Goal: Task Accomplishment & Management: Complete application form

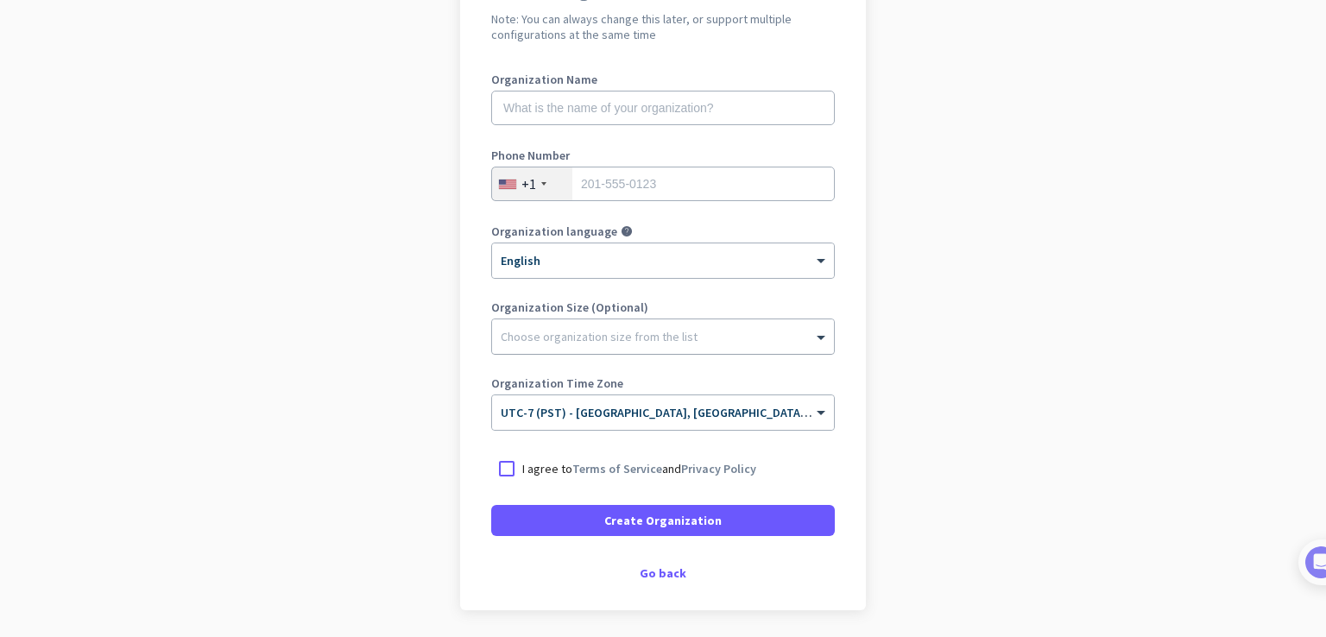
scroll to position [250, 0]
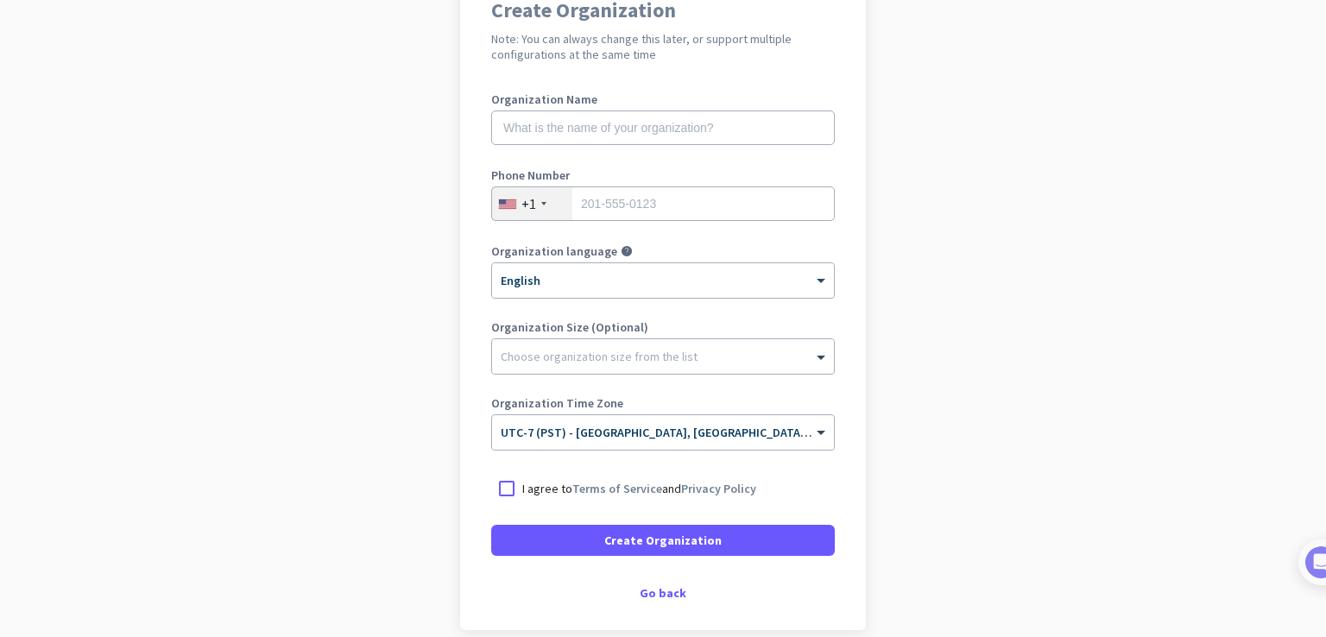
scroll to position [173, 0]
click at [652, 587] on div "Go back" at bounding box center [662, 591] width 343 height 12
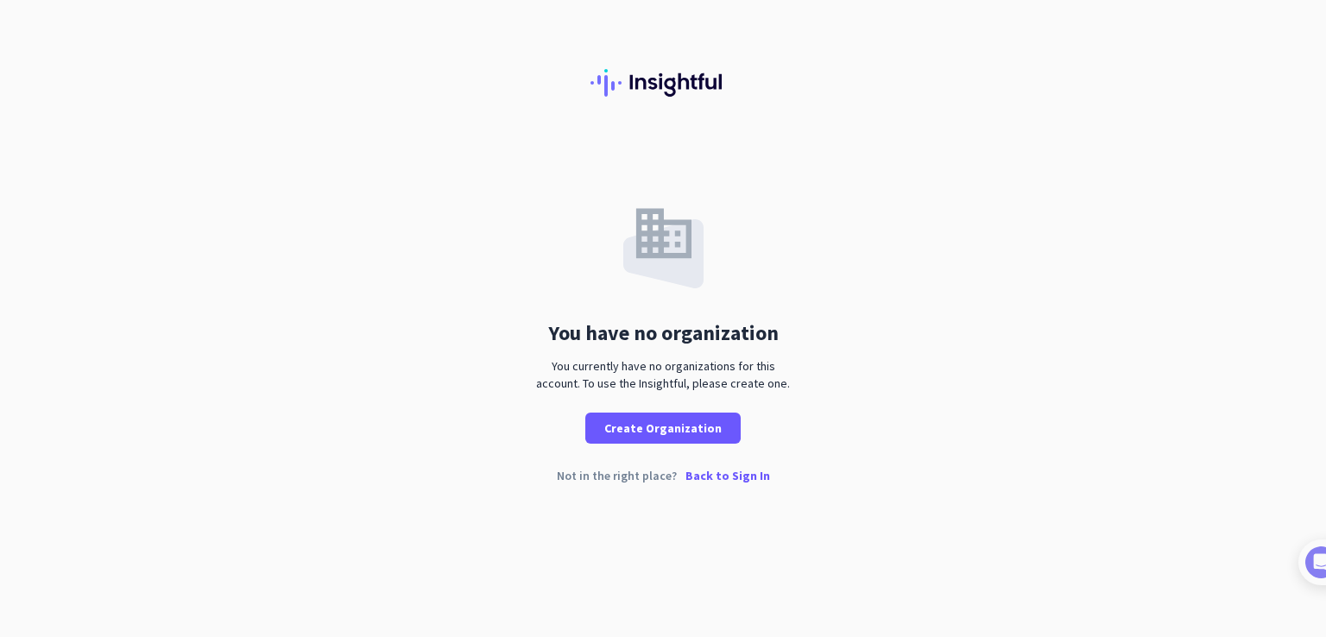
click at [703, 474] on p "Back to Sign In" at bounding box center [727, 475] width 85 height 12
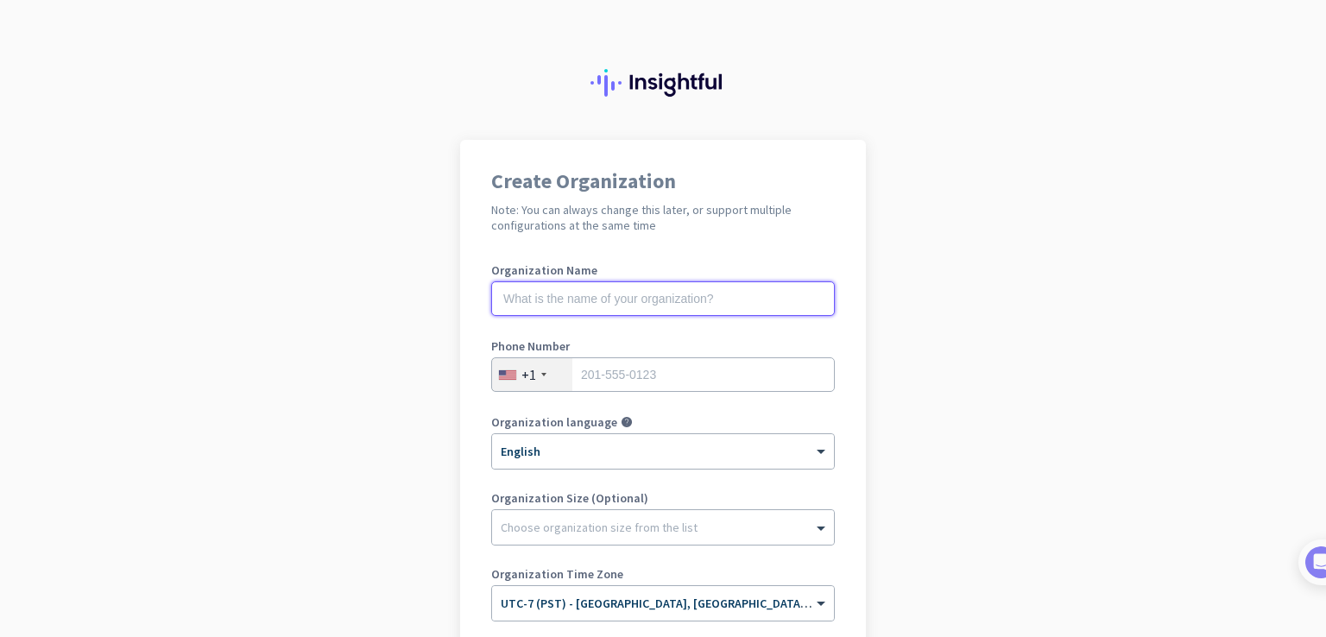
click at [589, 299] on input "text" at bounding box center [662, 298] width 343 height 35
click at [654, 314] on input "text" at bounding box center [662, 298] width 343 height 35
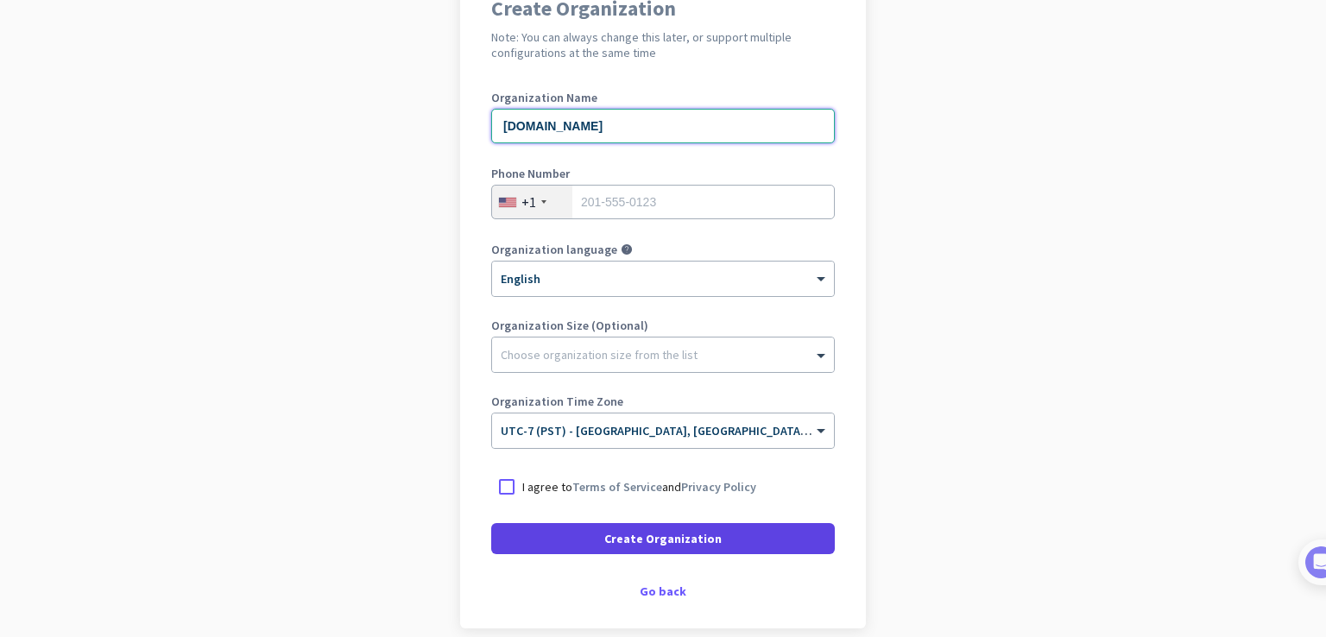
type input "[DOMAIN_NAME]"
click at [663, 543] on span "Create Organization" at bounding box center [662, 538] width 117 height 17
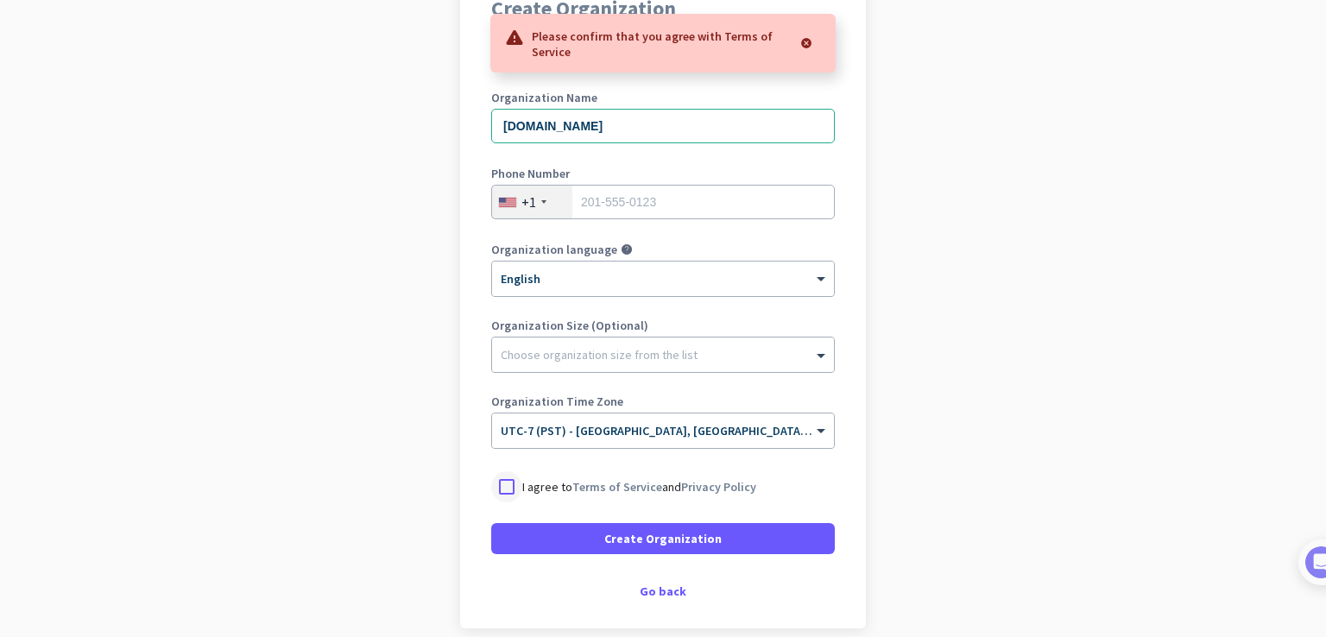
click at [507, 480] on div at bounding box center [506, 486] width 31 height 31
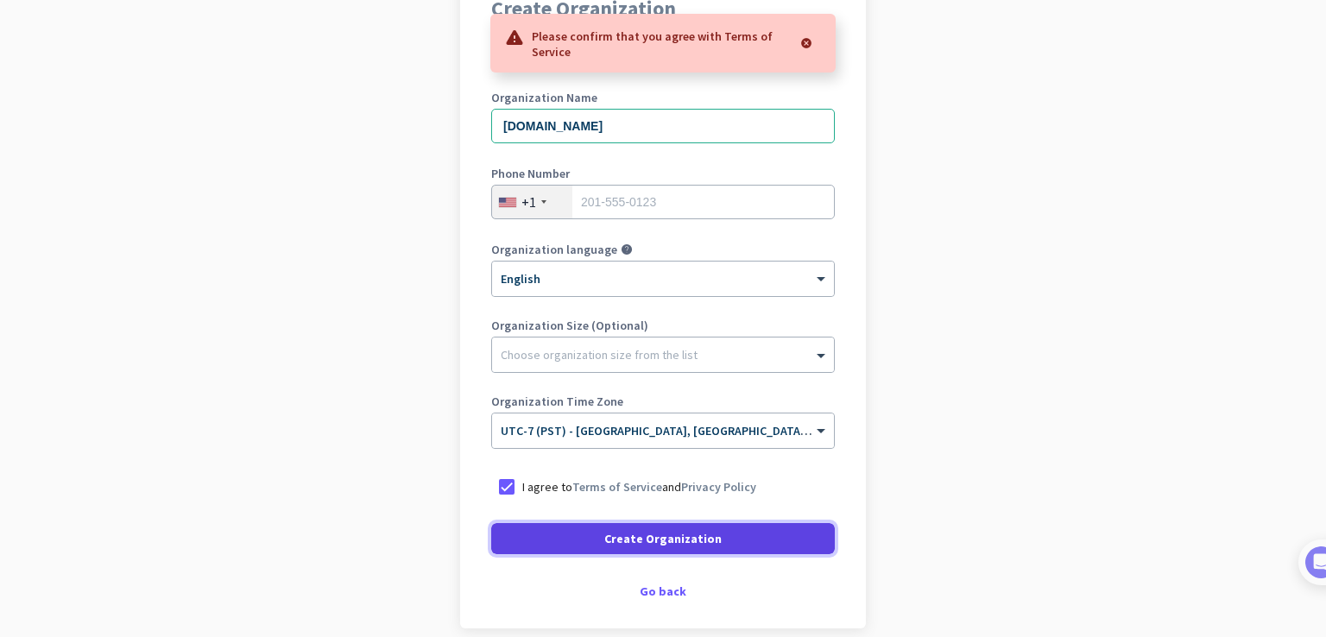
click at [531, 536] on span at bounding box center [662, 538] width 343 height 41
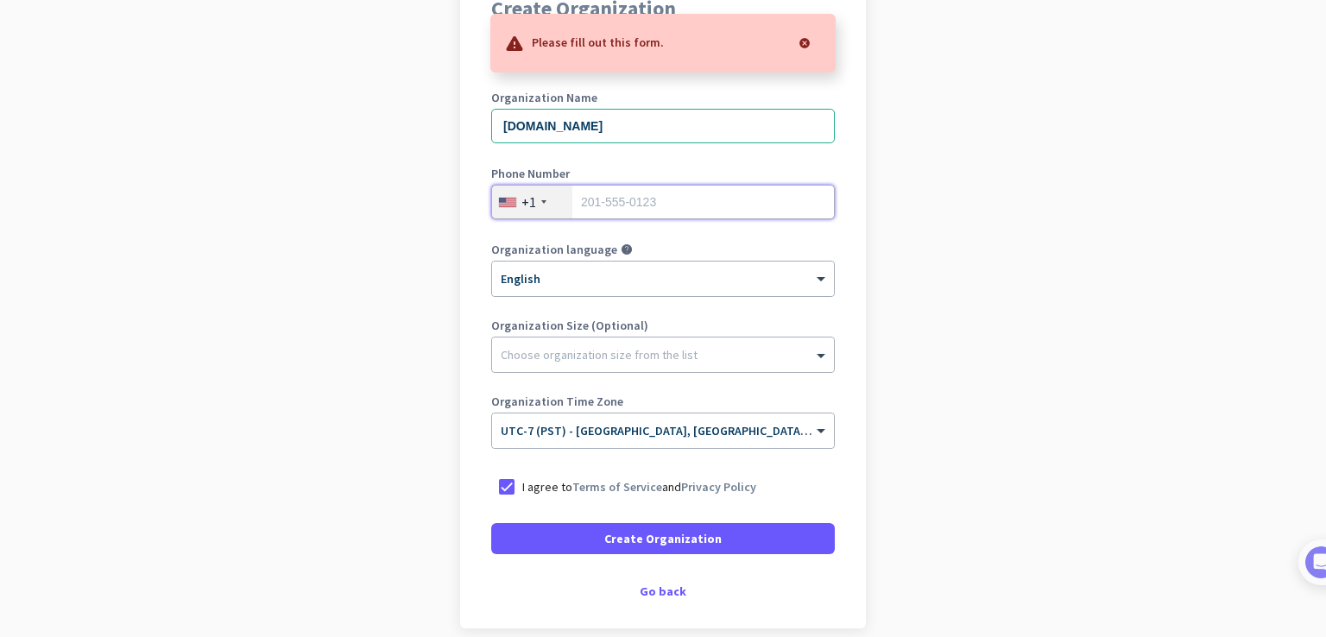
click at [586, 194] on input "tel" at bounding box center [662, 202] width 343 height 35
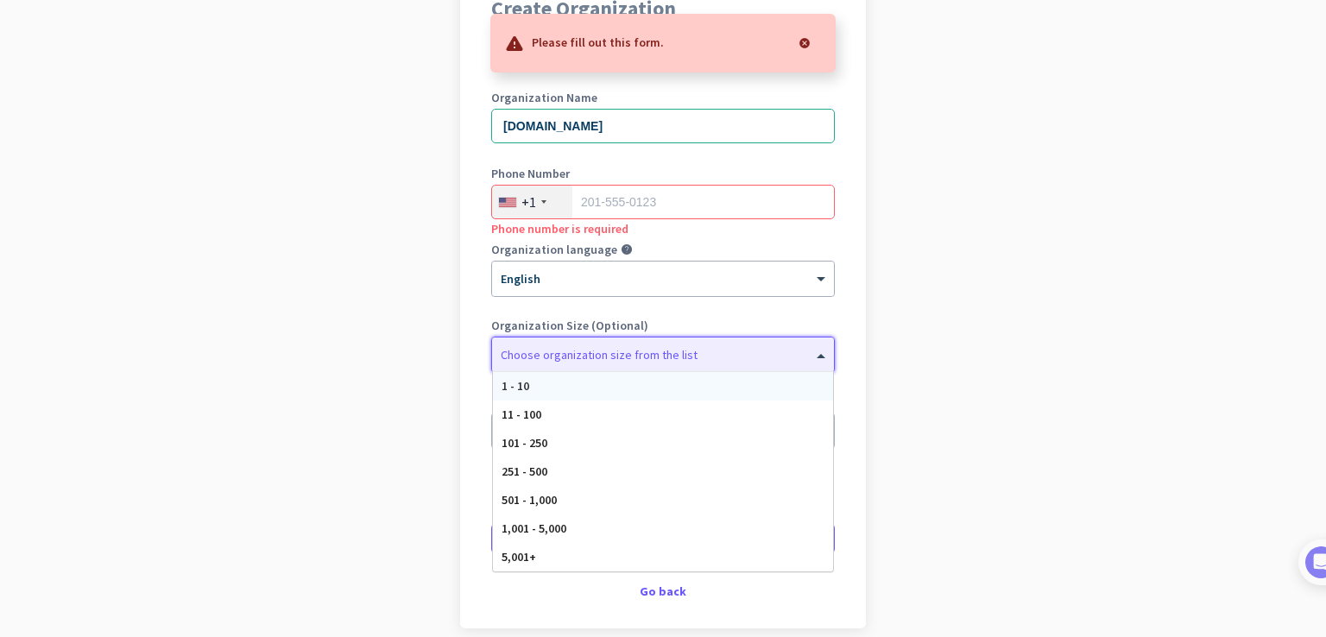
click at [576, 353] on div at bounding box center [663, 350] width 342 height 17
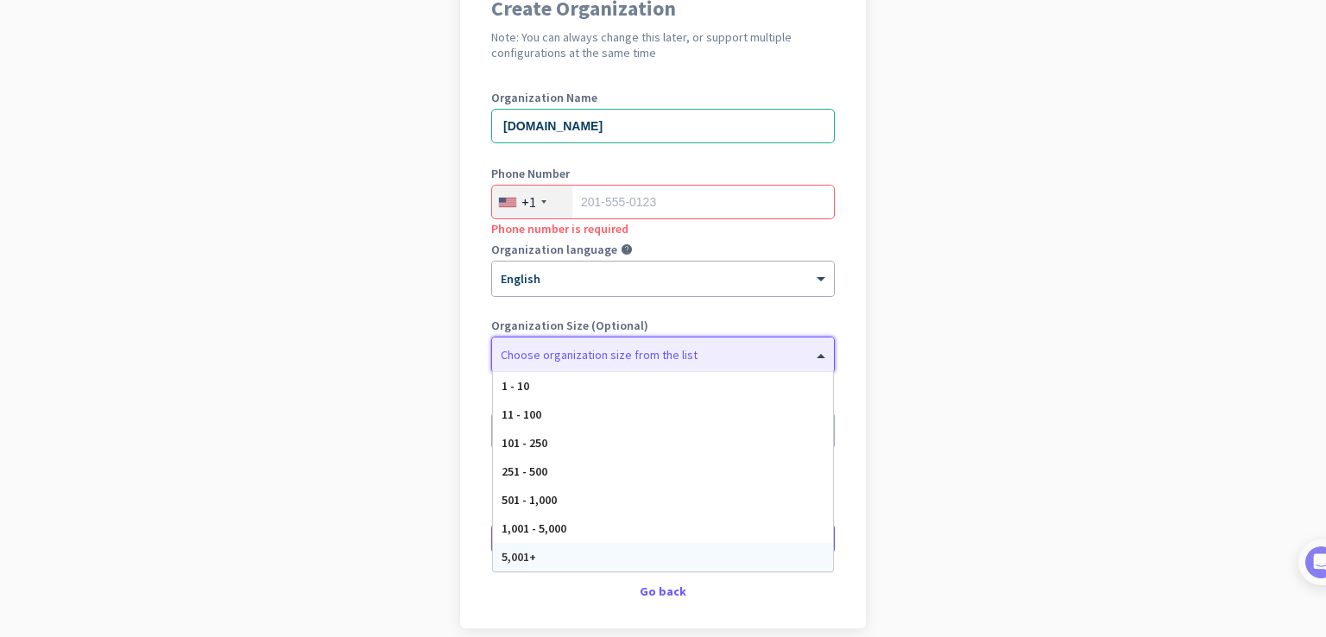
click at [533, 554] on div "5,001+" at bounding box center [663, 557] width 340 height 28
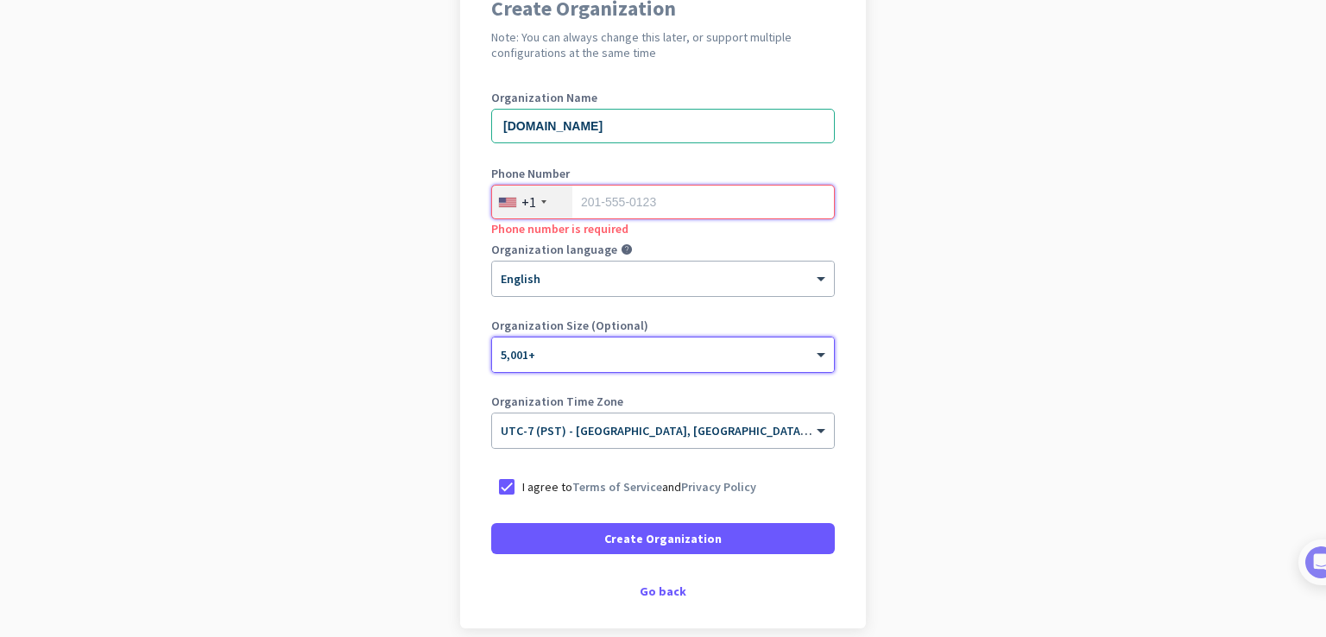
click at [594, 203] on input "tel" at bounding box center [662, 202] width 343 height 35
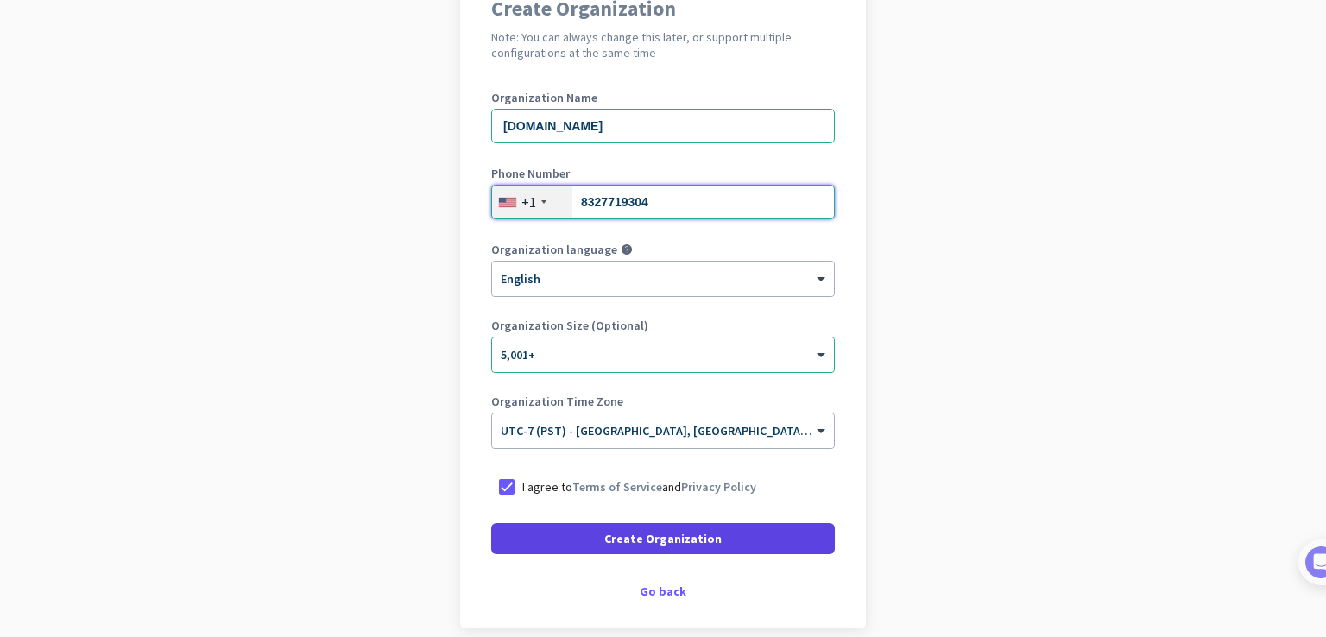
type input "8327719304"
click at [701, 548] on span at bounding box center [662, 538] width 343 height 41
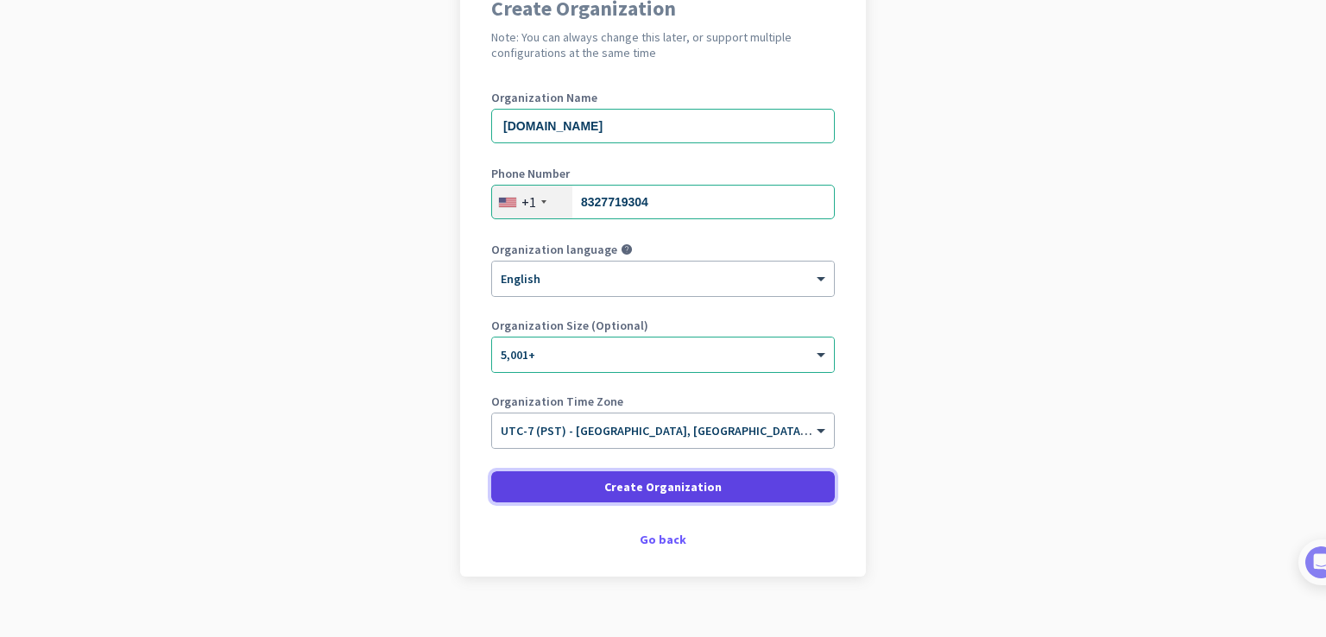
click at [673, 486] on span "Create Organization" at bounding box center [662, 486] width 117 height 17
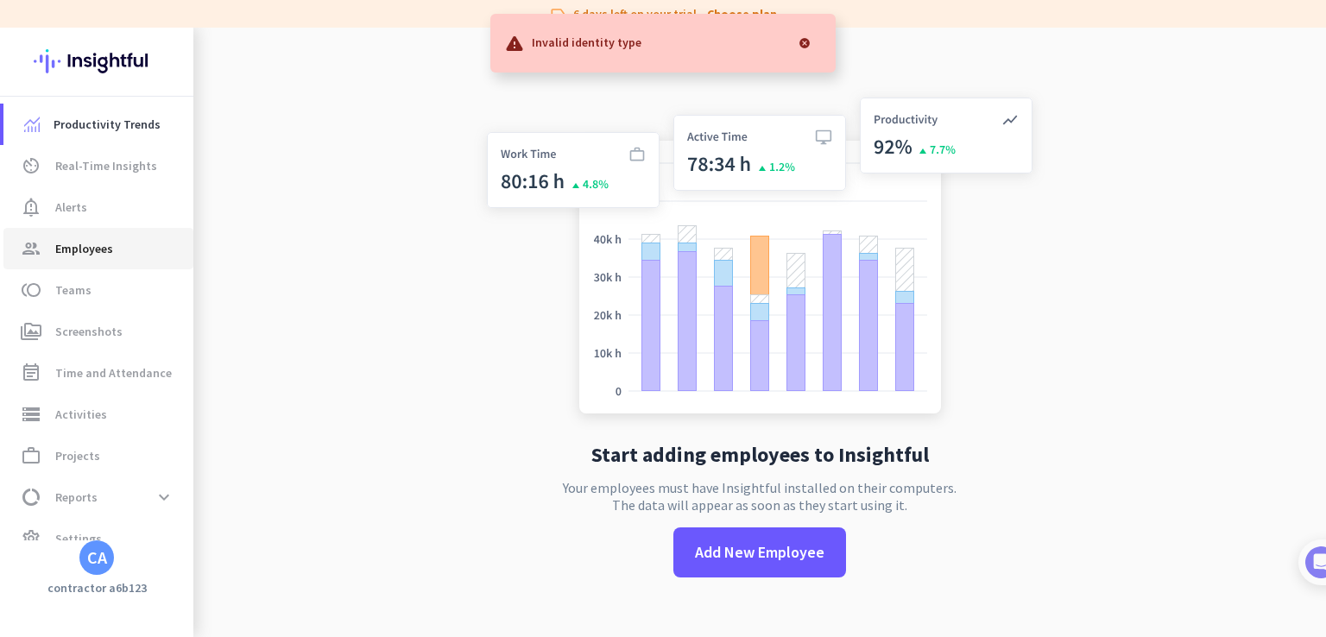
click at [108, 242] on span "Employees" at bounding box center [84, 248] width 58 height 21
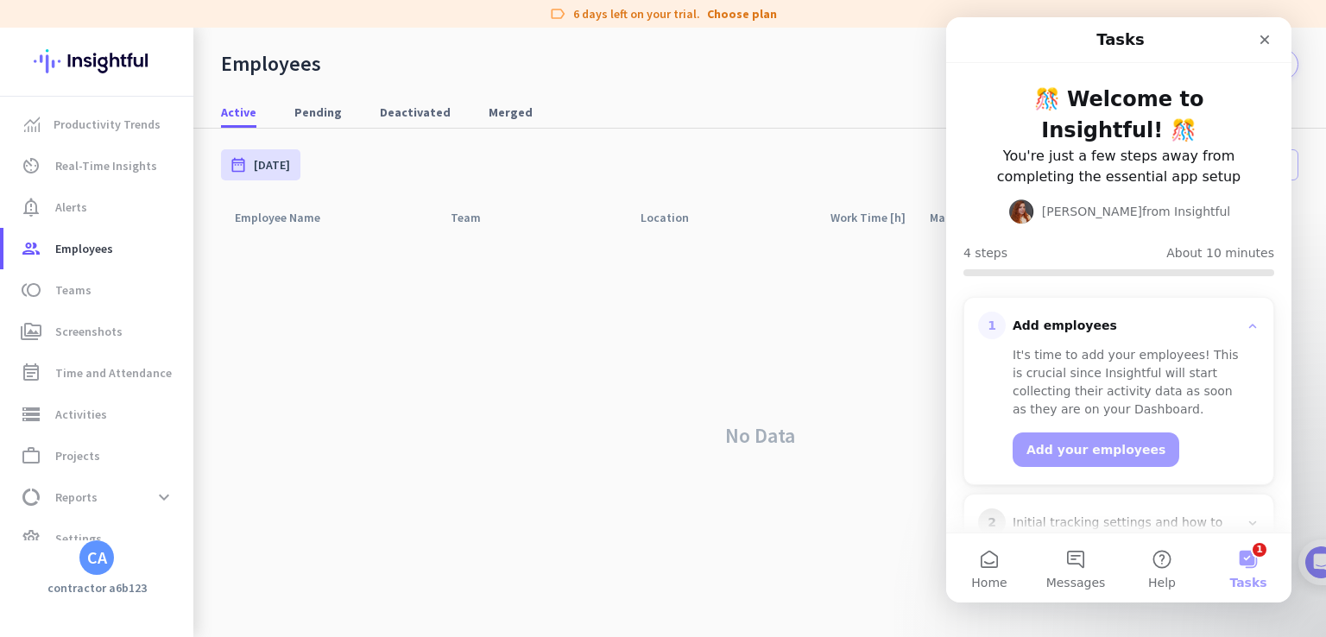
click at [1246, 39] on div "Intercom messenger" at bounding box center [1214, 39] width 130 height 31
click at [1256, 38] on div "Close" at bounding box center [1264, 39] width 31 height 31
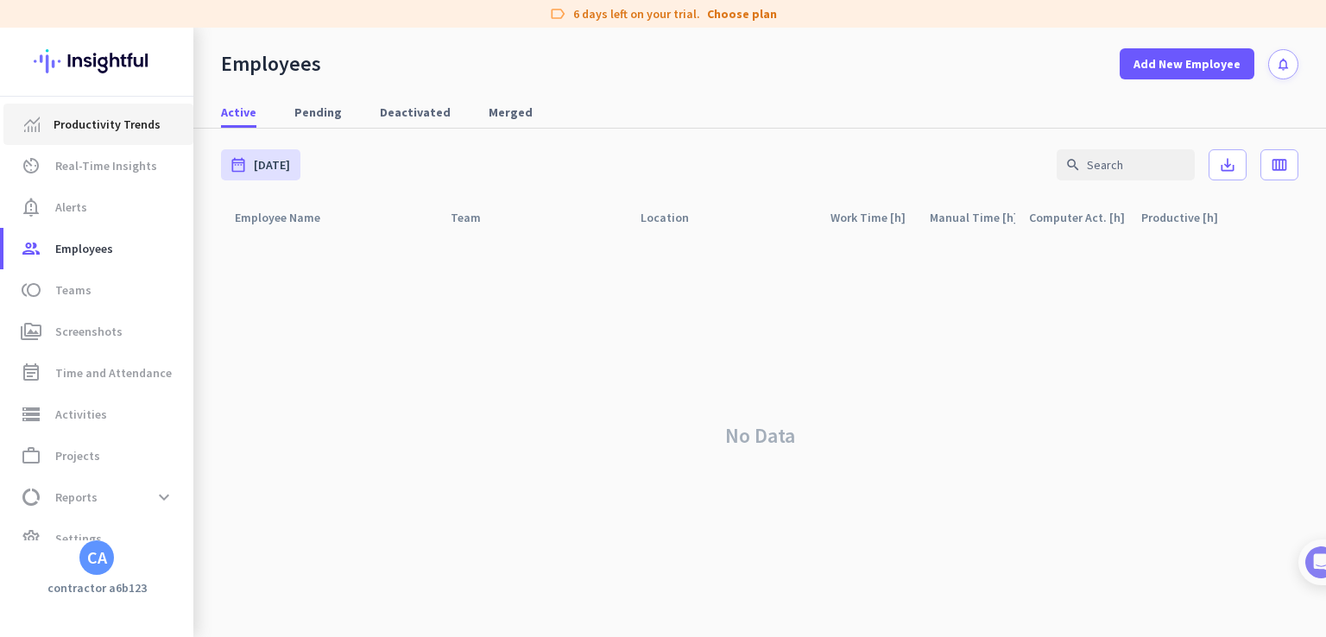
click at [155, 135] on link "Productivity Trends" at bounding box center [98, 124] width 190 height 41
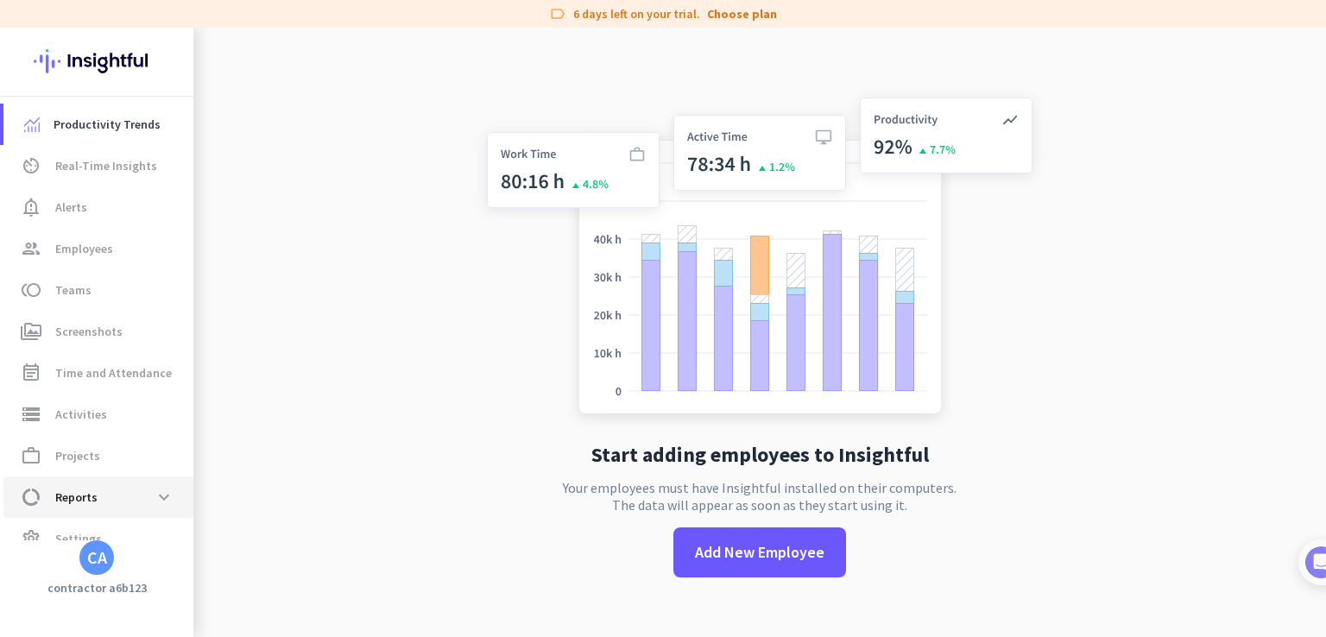
click at [89, 502] on span "Reports" at bounding box center [76, 497] width 42 height 21
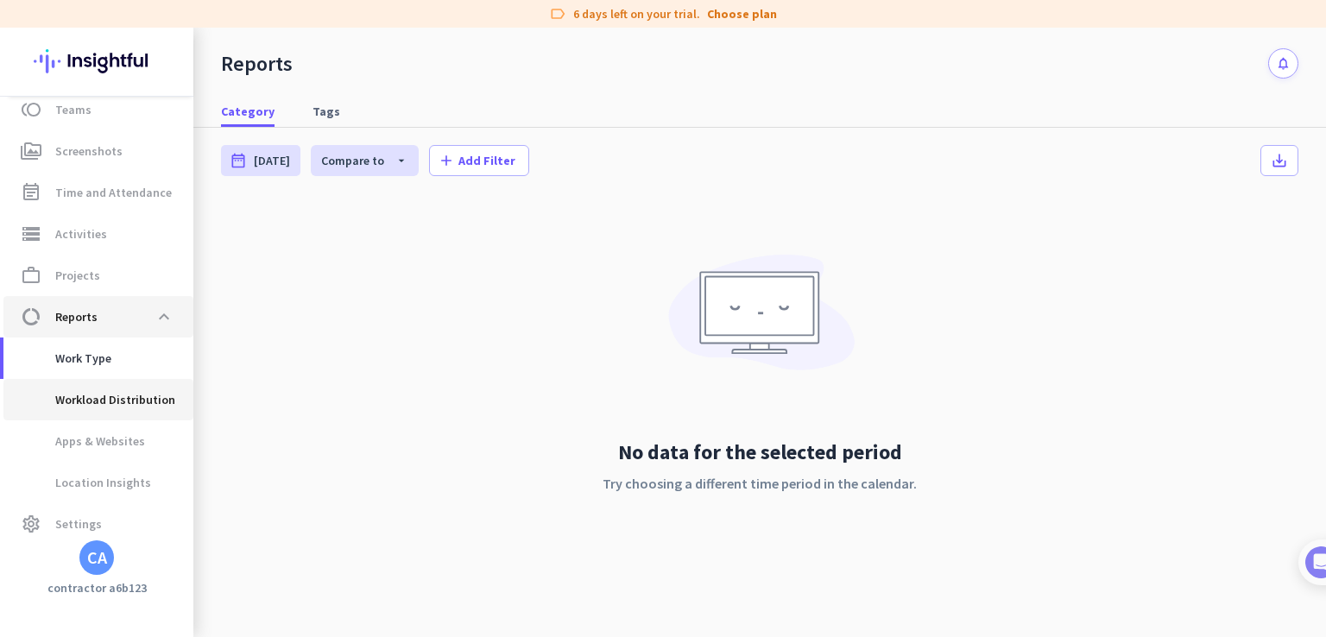
scroll to position [192, 0]
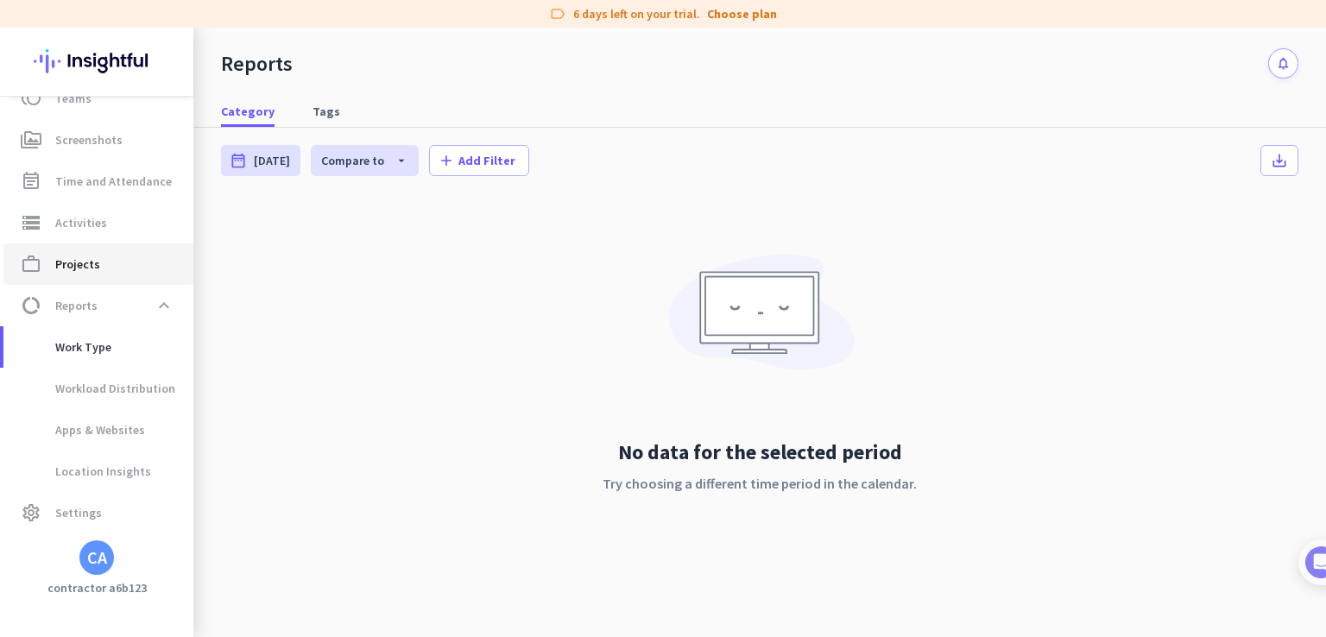
click at [74, 260] on span "Projects" at bounding box center [77, 264] width 45 height 21
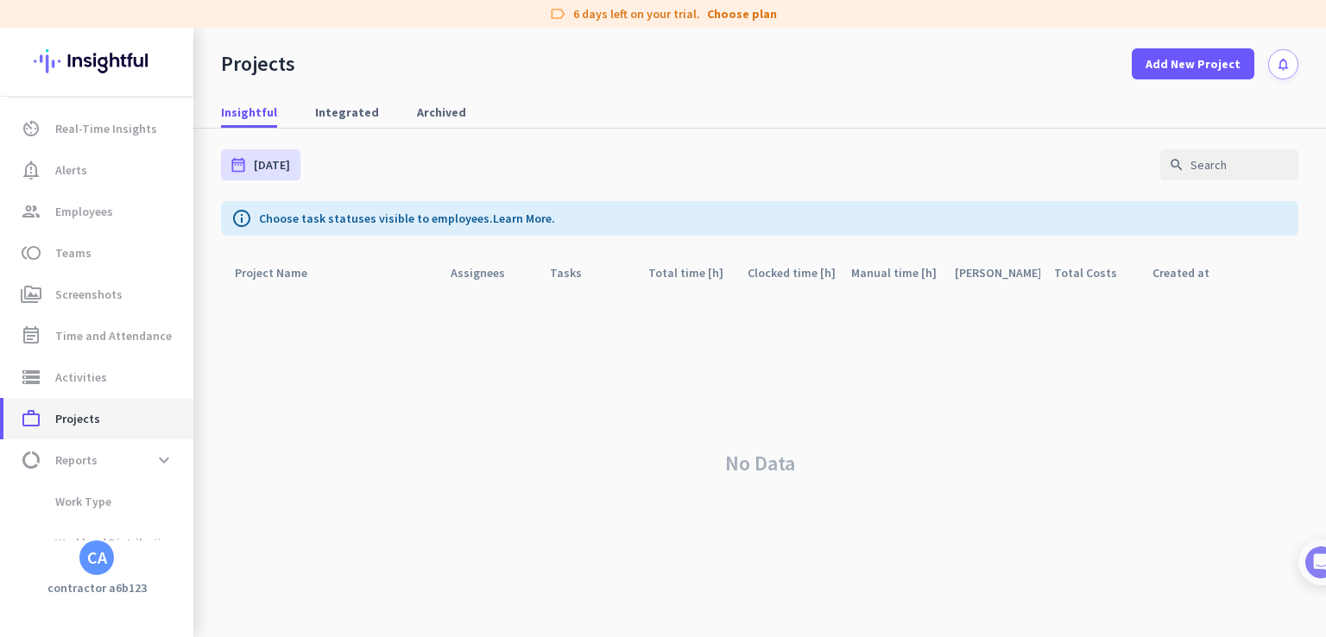
scroll to position [26, 0]
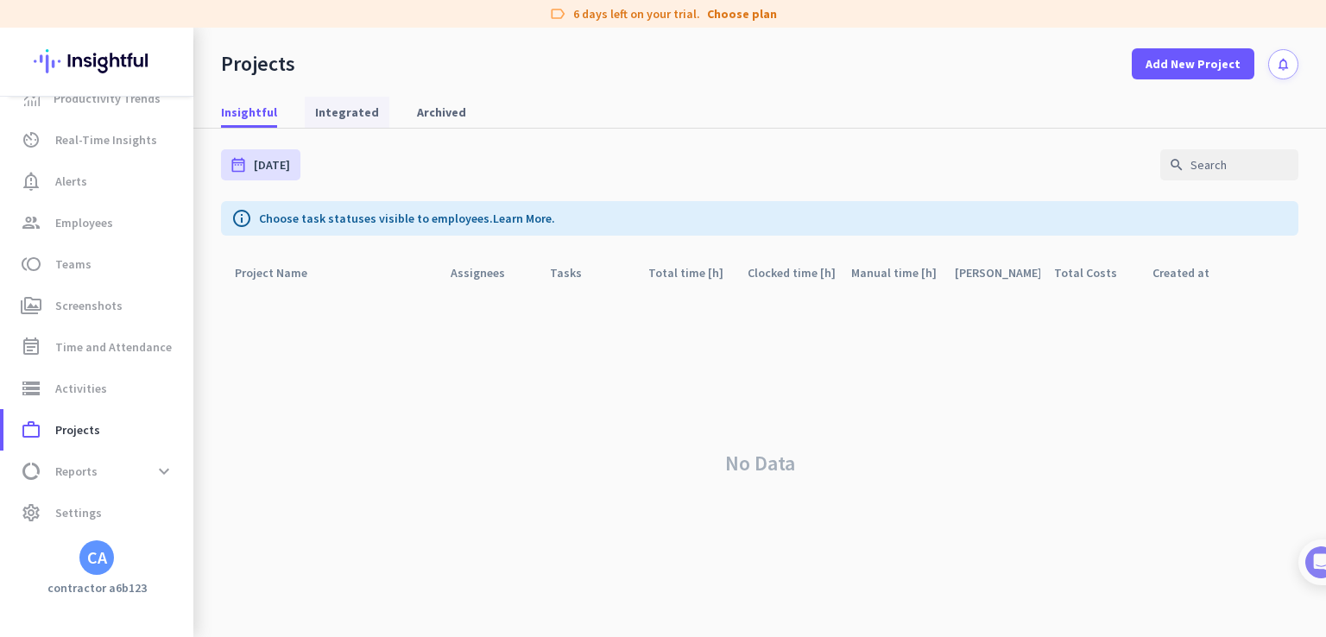
click at [330, 118] on span "Integrated" at bounding box center [347, 112] width 64 height 17
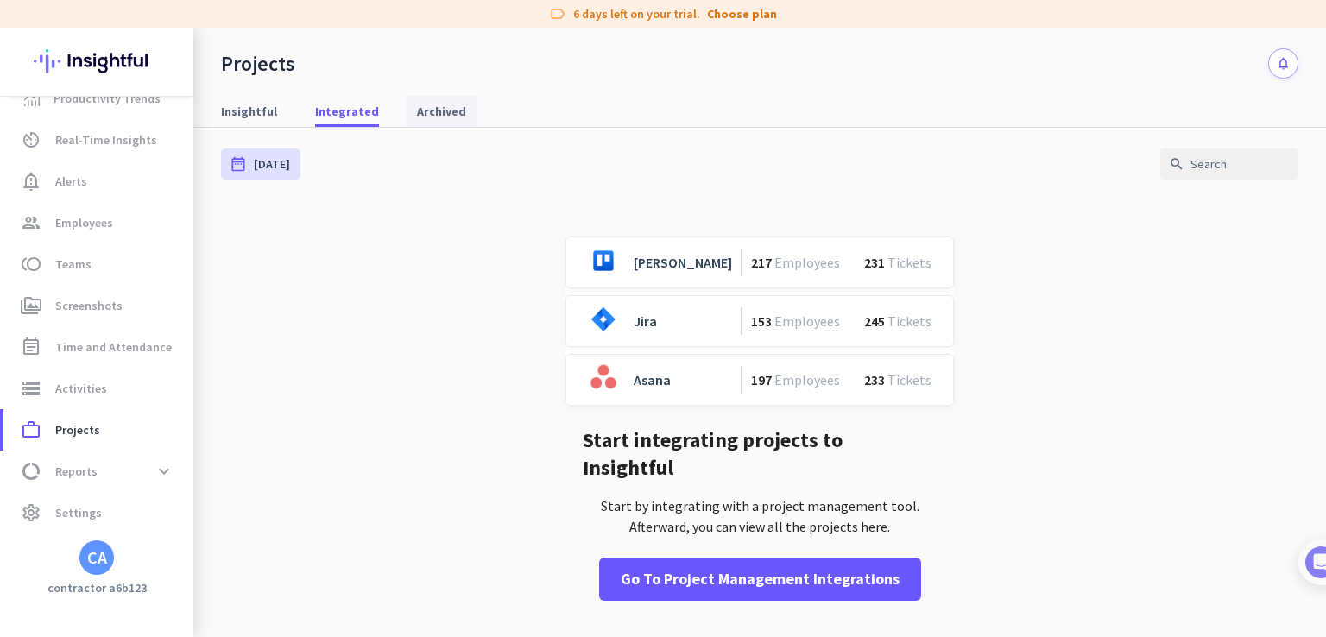
click at [457, 116] on link "Archived" at bounding box center [441, 111] width 70 height 31
